Goal: Book appointment/travel/reservation

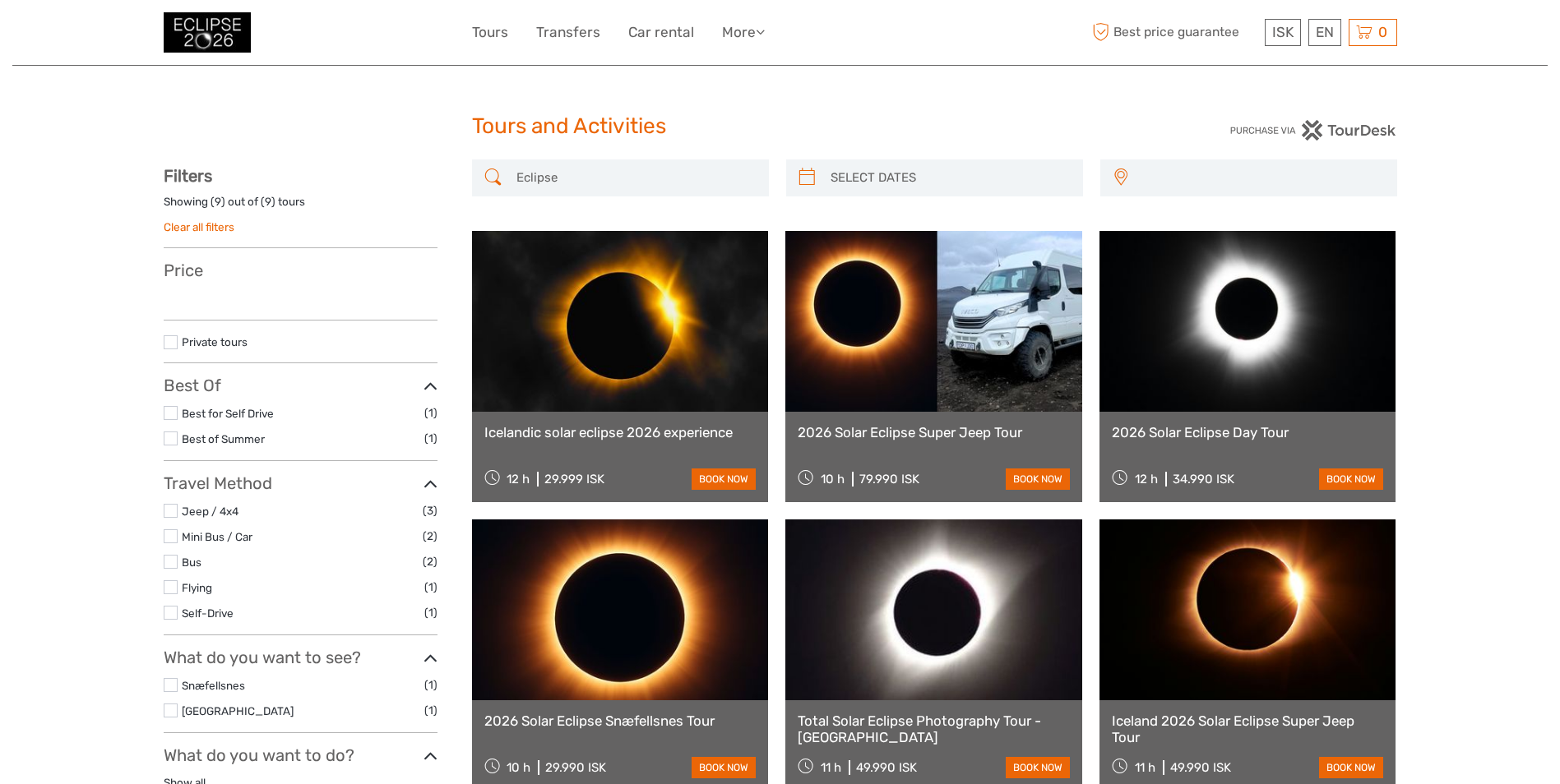
select select
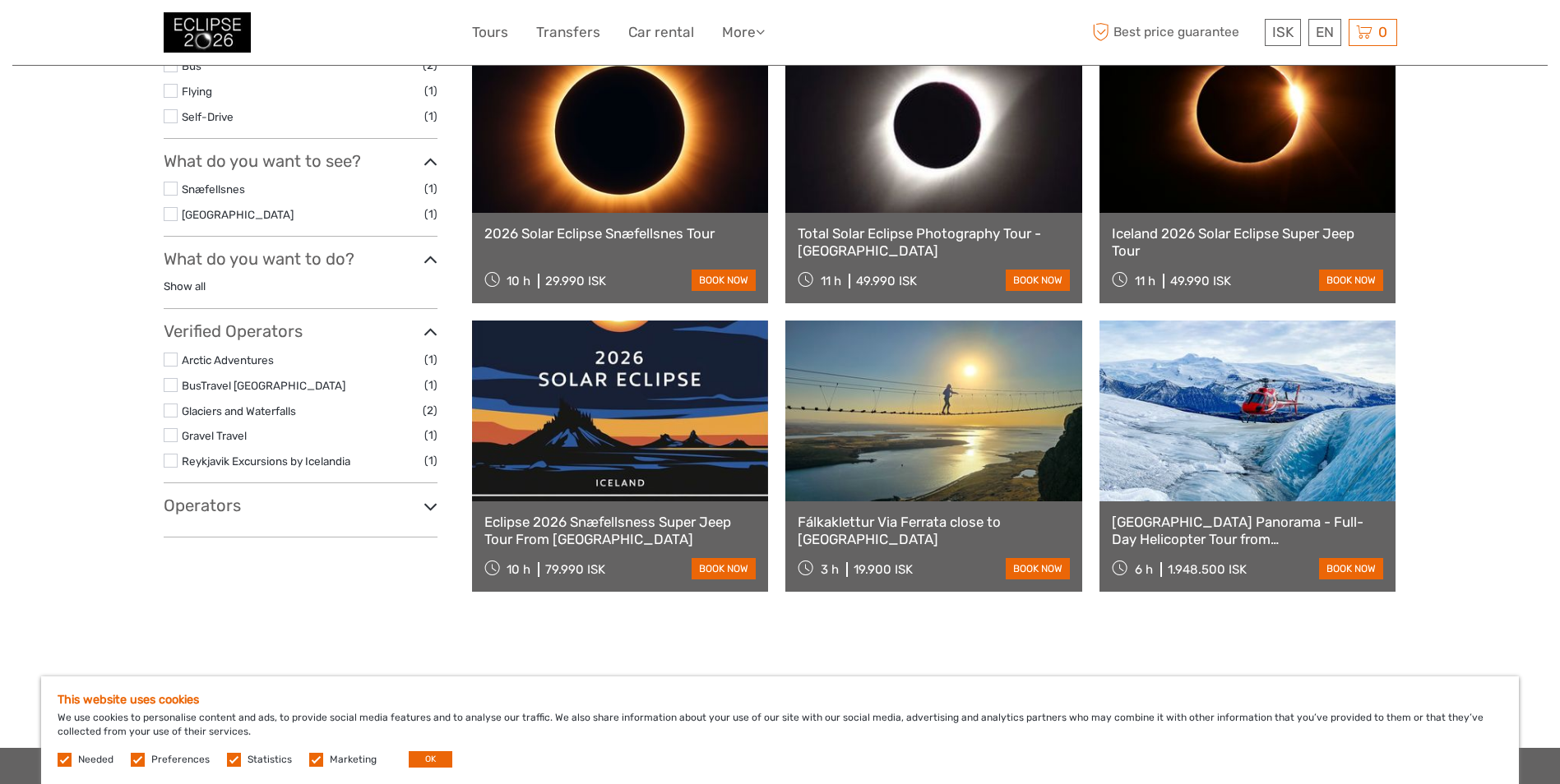
scroll to position [494, 0]
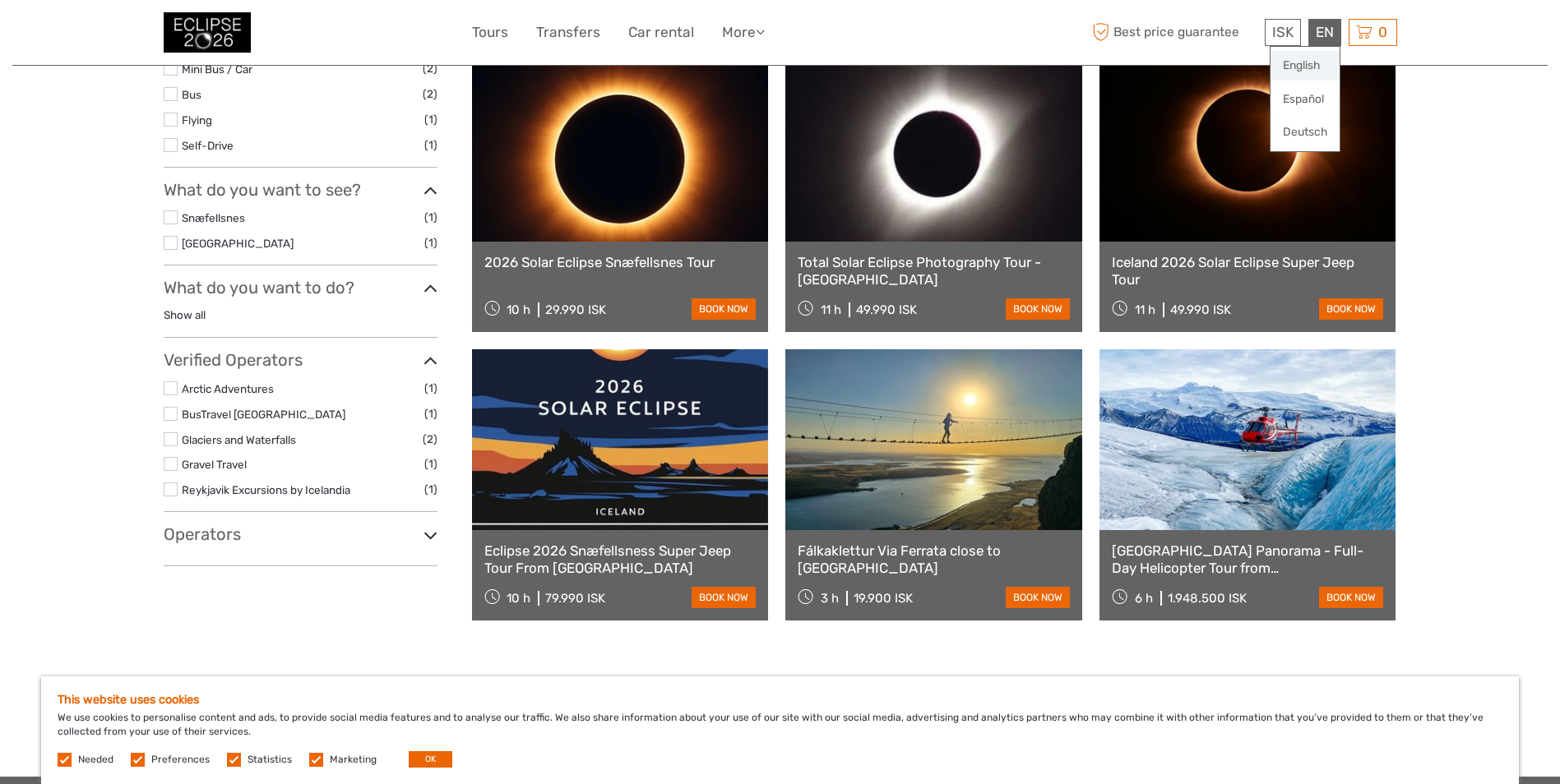
click at [1309, 62] on link "English" at bounding box center [1305, 66] width 69 height 30
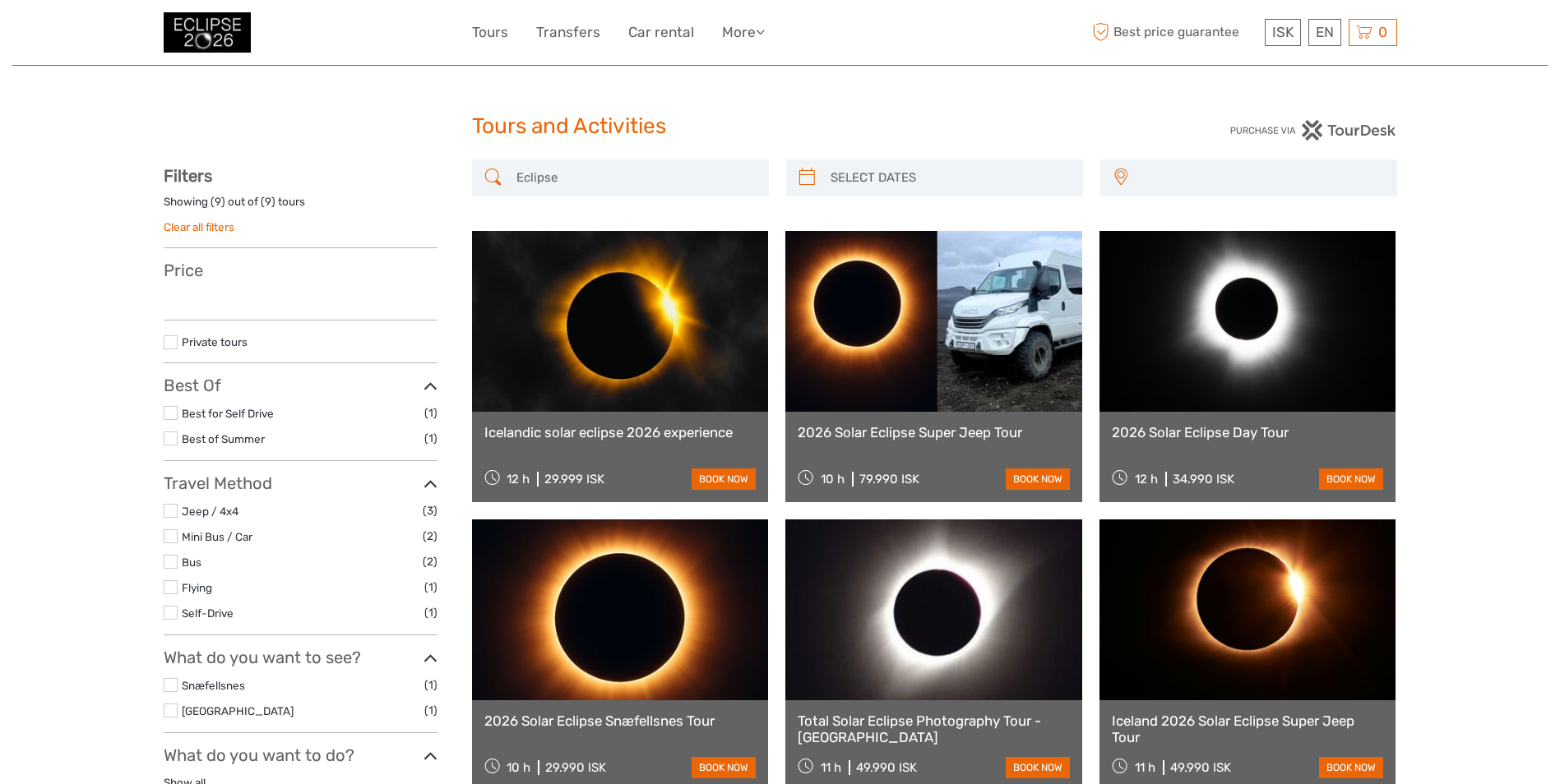
select select
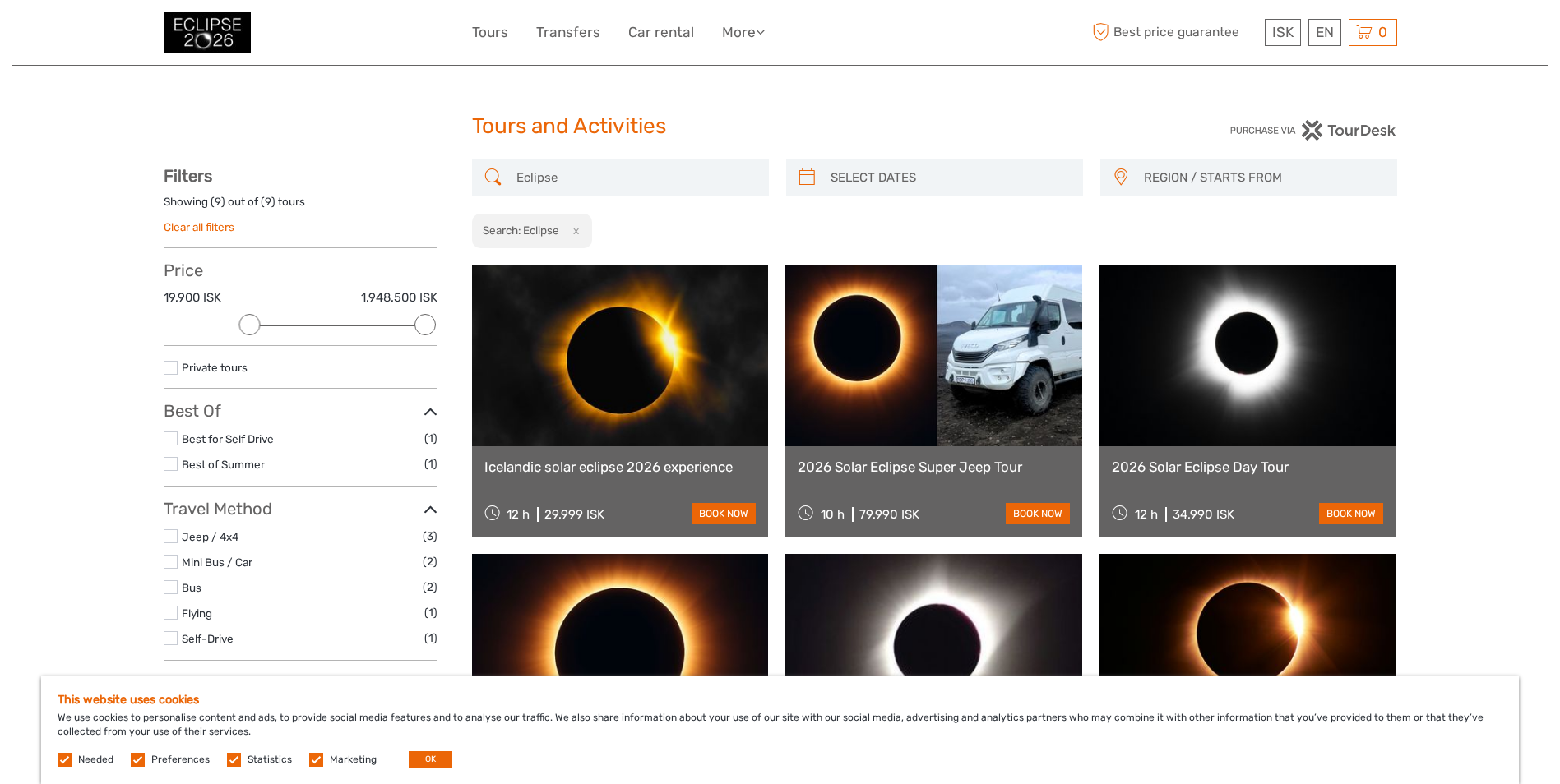
click at [978, 465] on link "2026 Solar Eclipse Super Jeep Tour" at bounding box center [934, 466] width 273 height 16
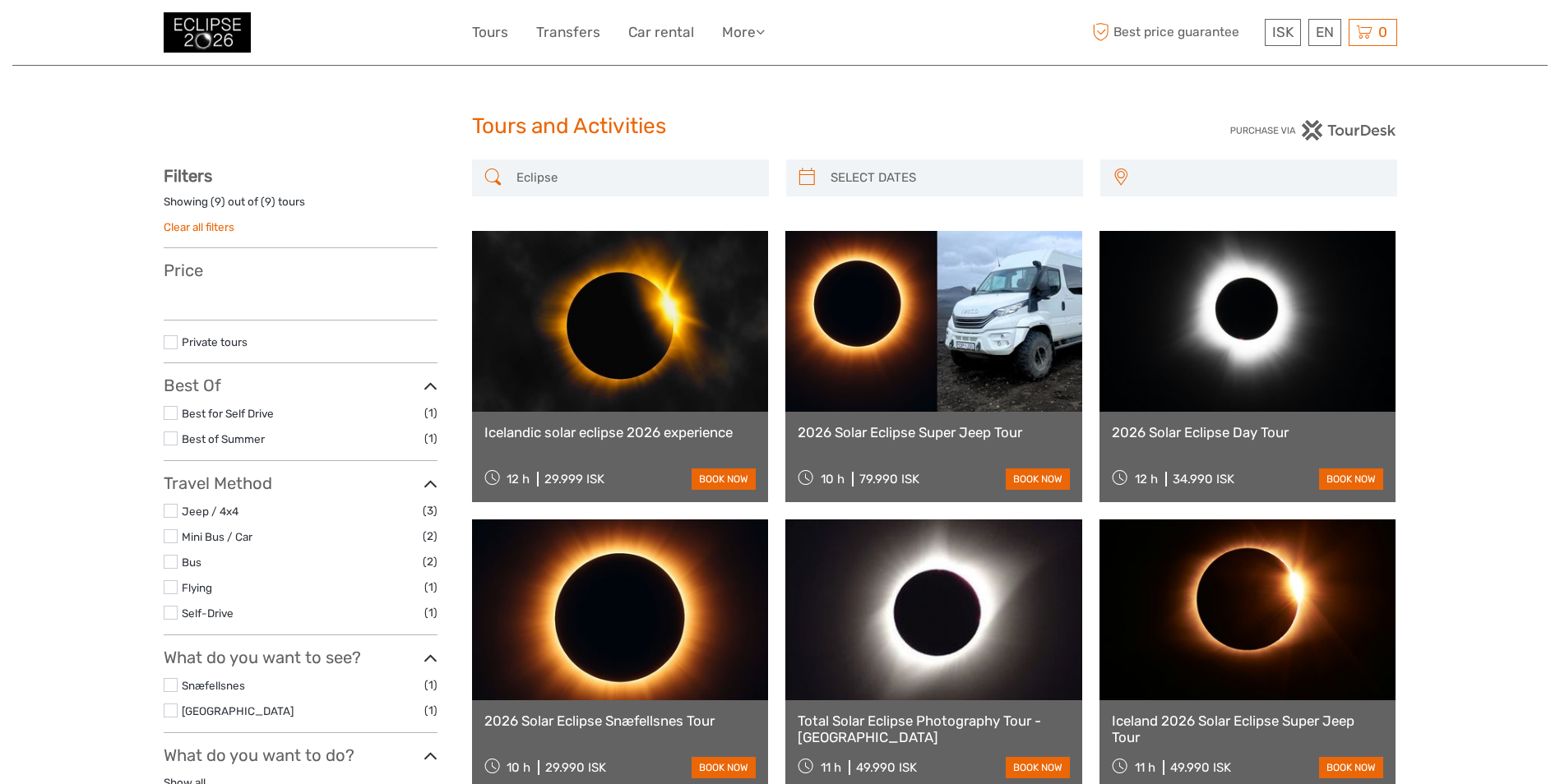
select select
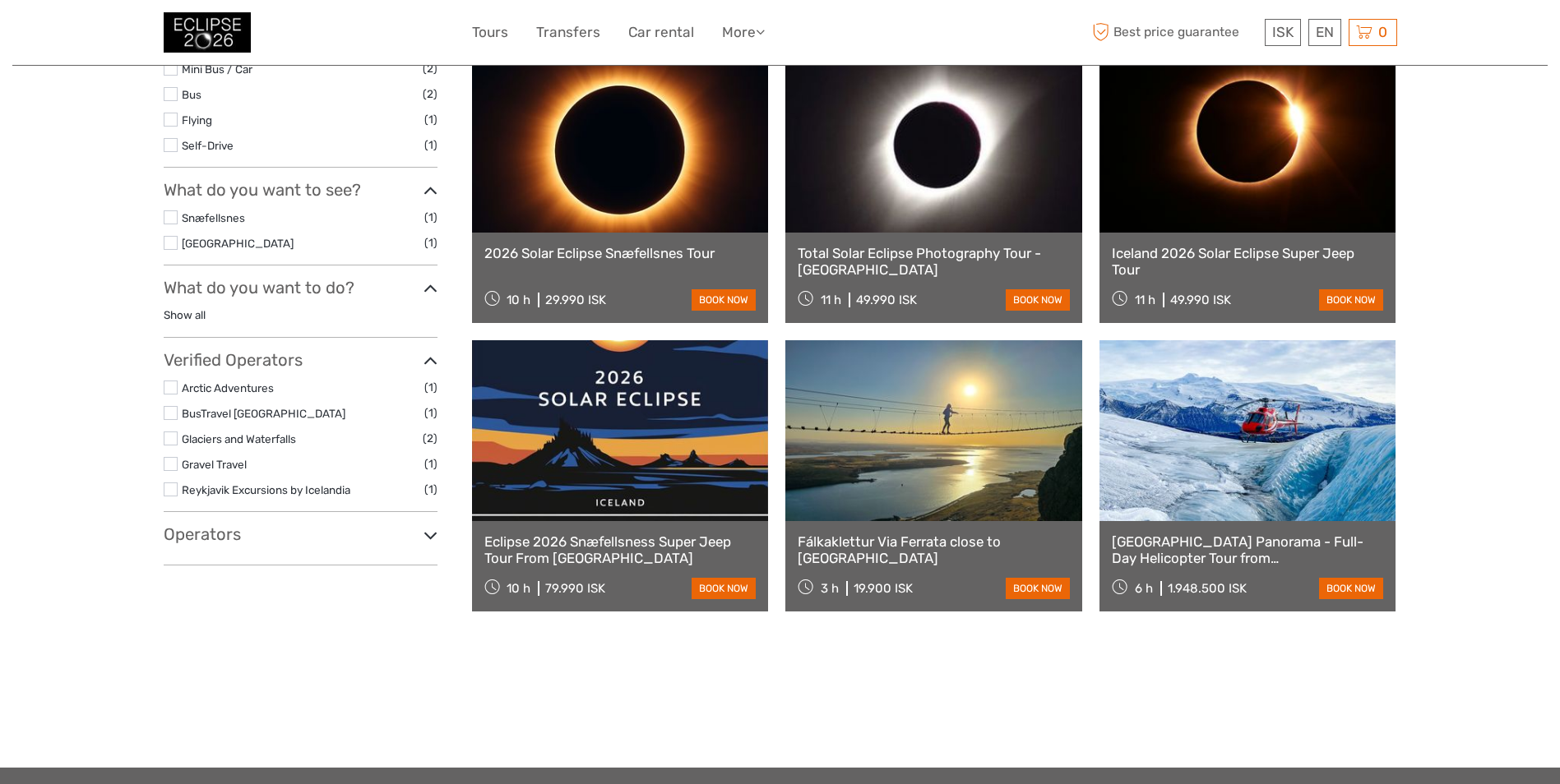
scroll to position [494, 0]
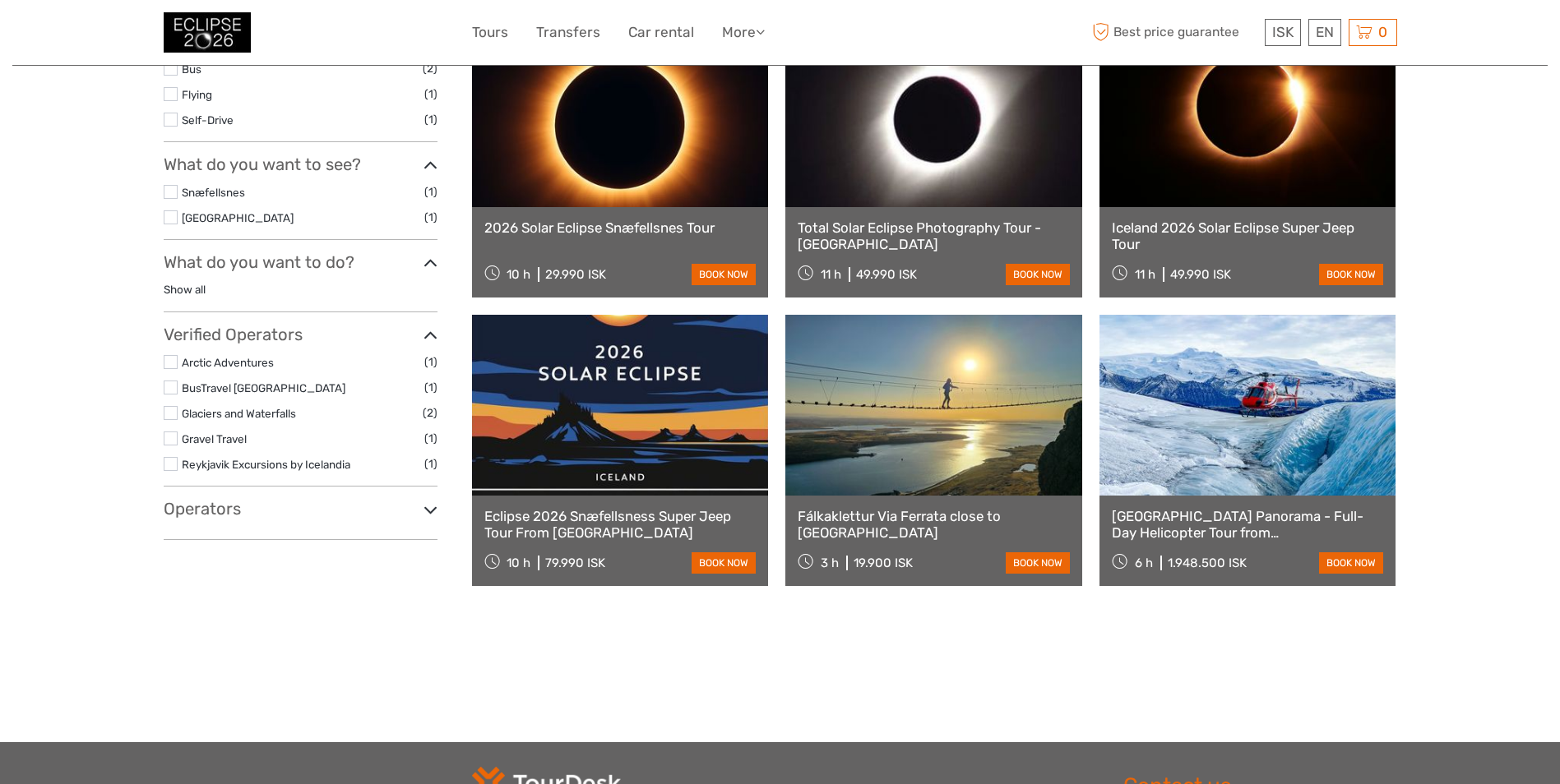
select select
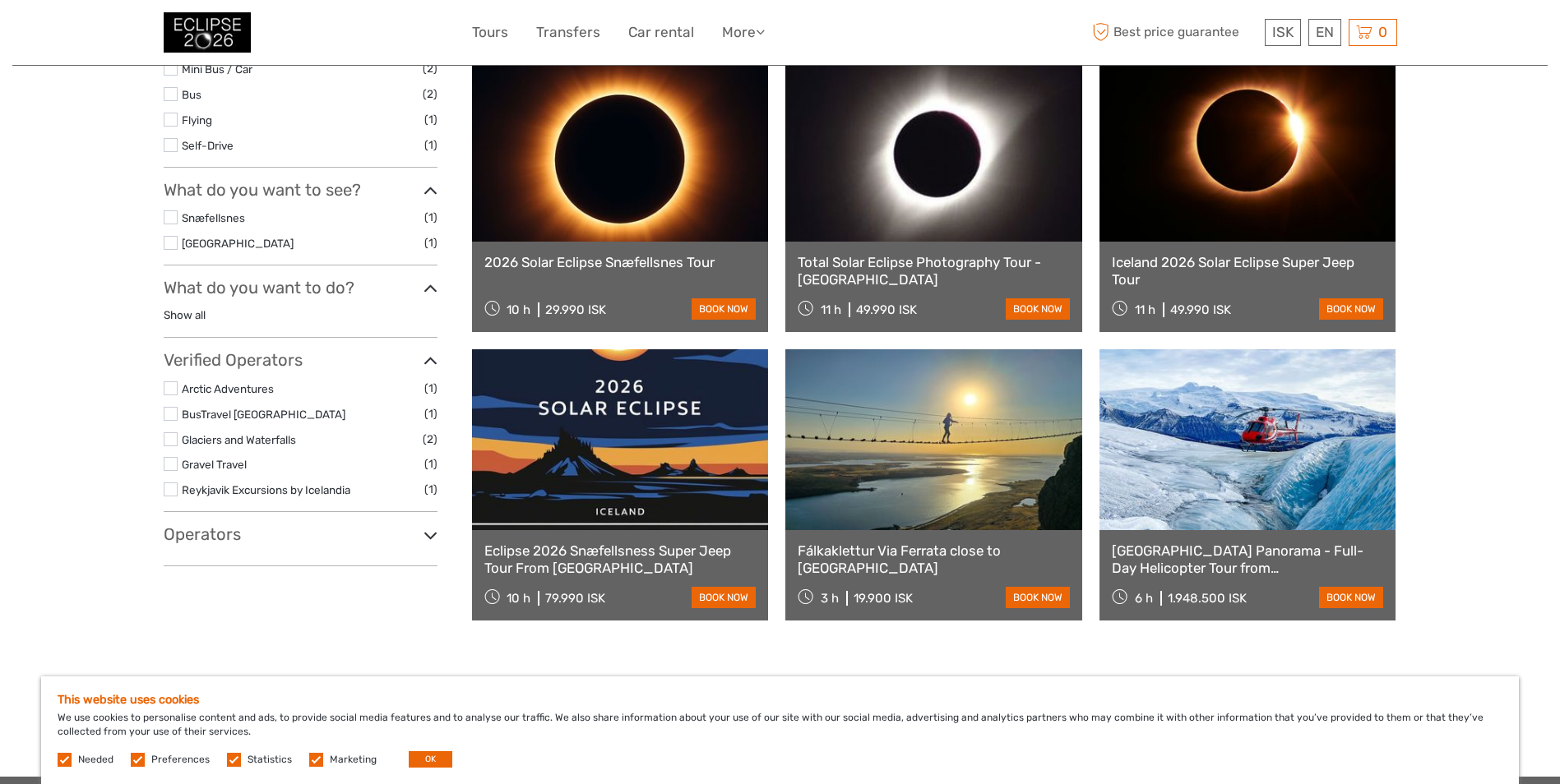
scroll to position [0, 0]
click at [945, 260] on link "Total Solar Eclipse Photography Tour - Snæfellsnes Peninsula" at bounding box center [934, 270] width 273 height 33
